Goal: Find specific page/section: Find specific page/section

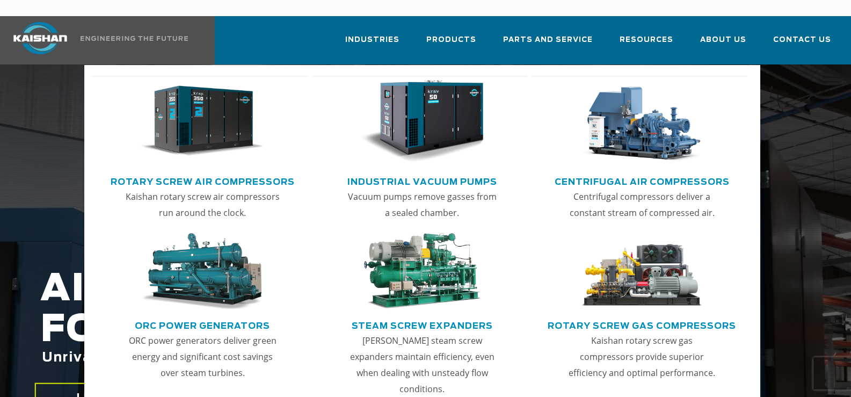
click at [236, 122] on img "Main menu" at bounding box center [202, 121] width 123 height 83
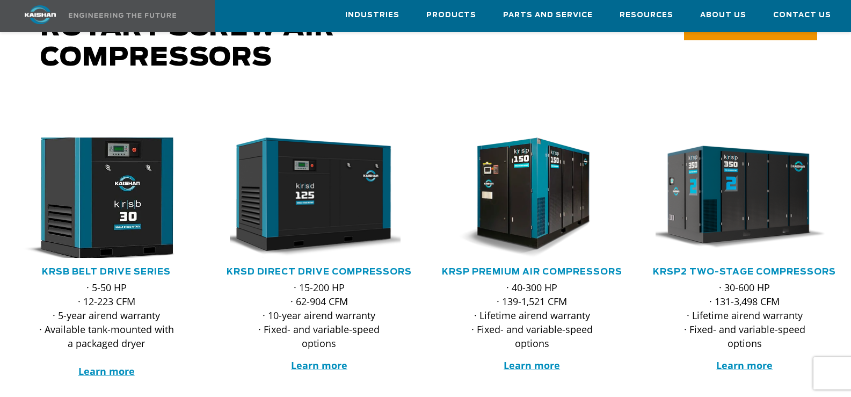
scroll to position [107, 0]
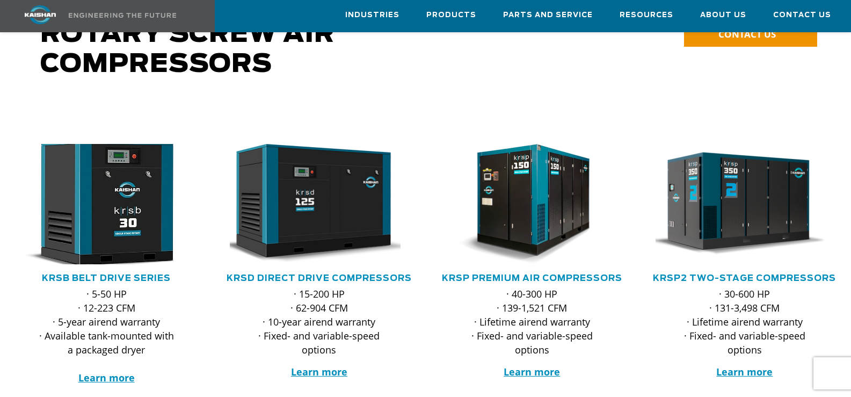
click at [144, 191] on img at bounding box center [98, 204] width 197 height 132
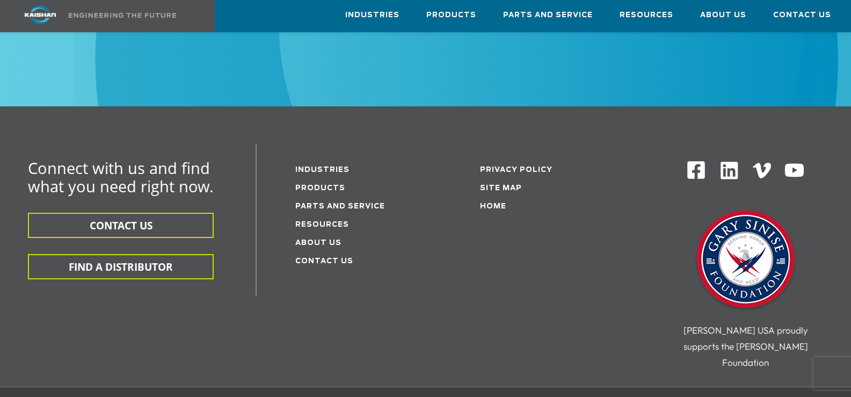
scroll to position [2791, 0]
